Goal: Task Accomplishment & Management: Manage account settings

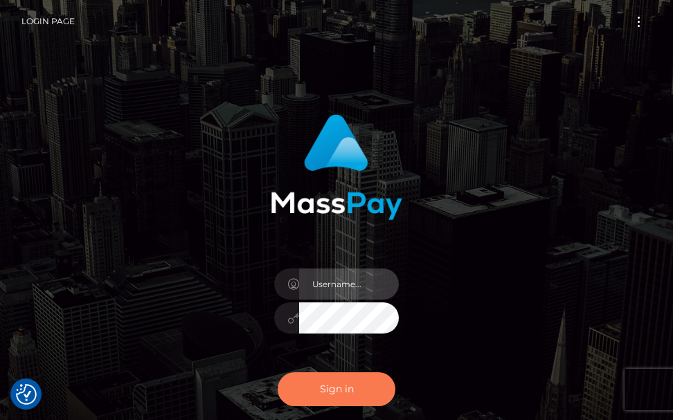
type input "terry.cope2"
click at [335, 401] on button "Sign in" at bounding box center [337, 390] width 118 height 34
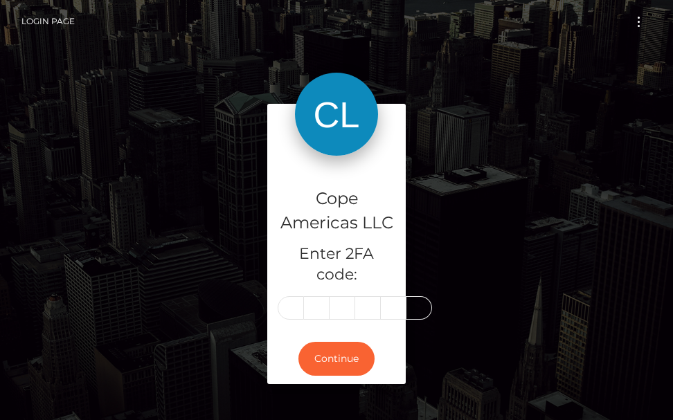
type input "0"
type input "9"
type input "0"
type input "5"
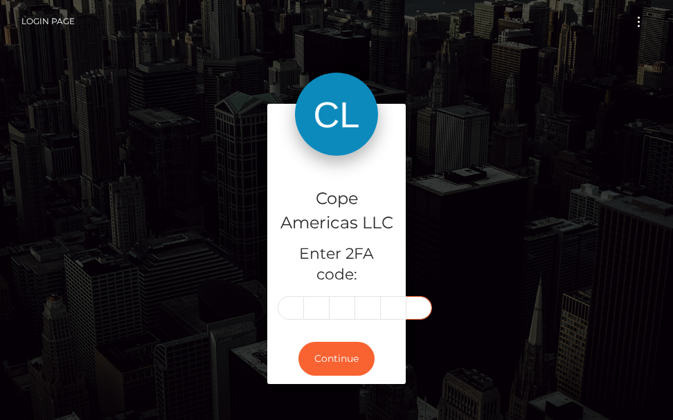
type input "0"
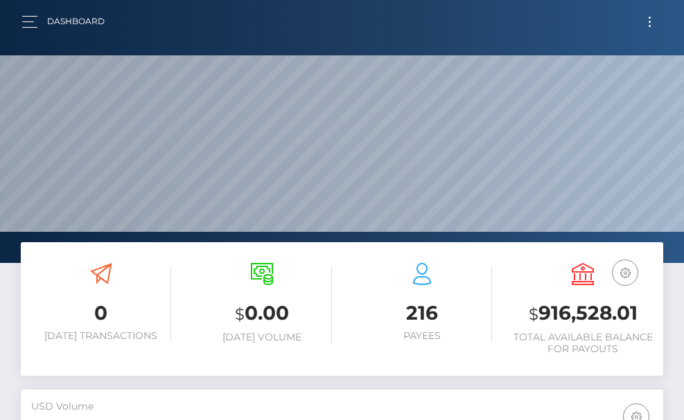
scroll to position [246, 310]
click at [652, 26] on button "Toggle navigation" at bounding box center [650, 21] width 26 height 19
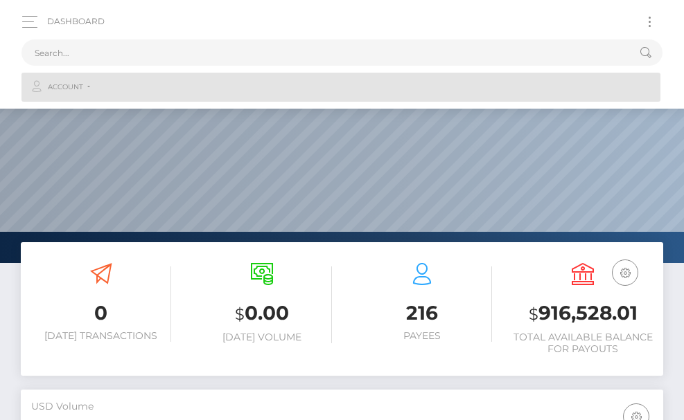
click at [69, 87] on span "Account" at bounding box center [65, 87] width 35 height 12
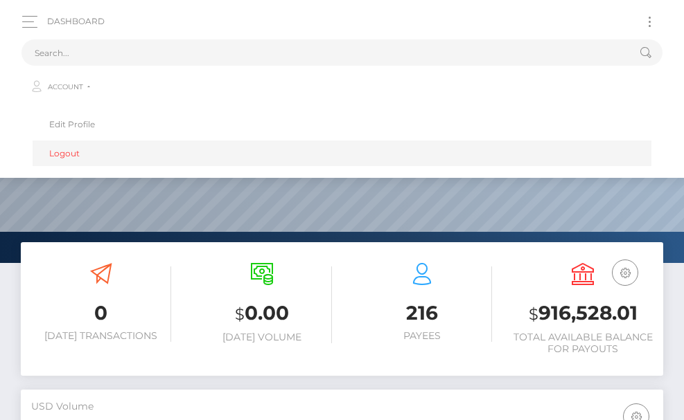
click at [49, 166] on link "Logout" at bounding box center [342, 154] width 619 height 26
